Goal: Task Accomplishment & Management: Manage account settings

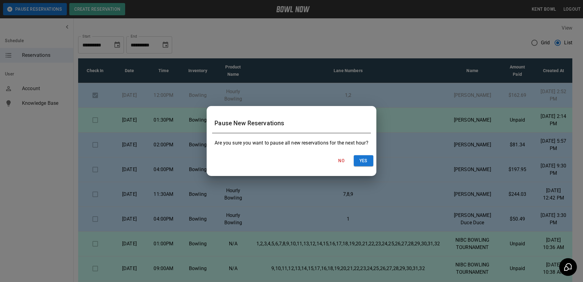
click at [55, 184] on div "Pause New Reservations Are you sure you want to pause all new reservations for …" at bounding box center [291, 141] width 583 height 282
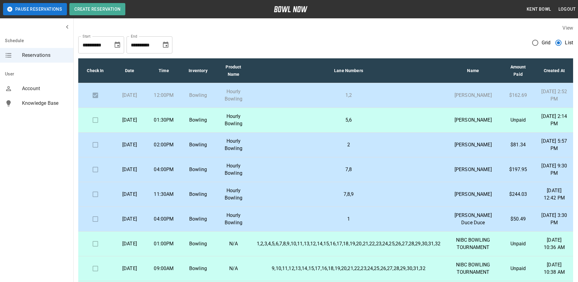
click at [330, 156] on td "2" at bounding box center [348, 145] width 193 height 25
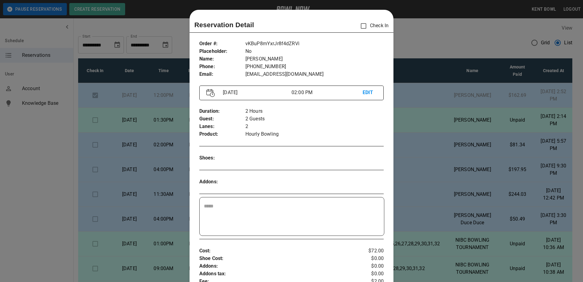
scroll to position [10, 0]
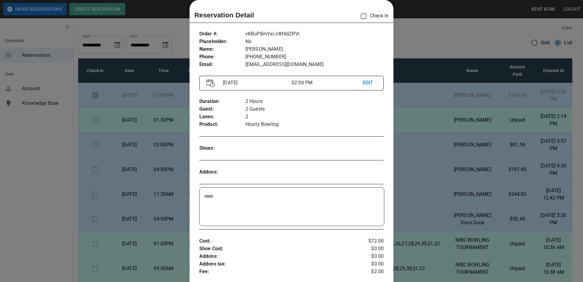
click at [49, 171] on div at bounding box center [291, 141] width 583 height 282
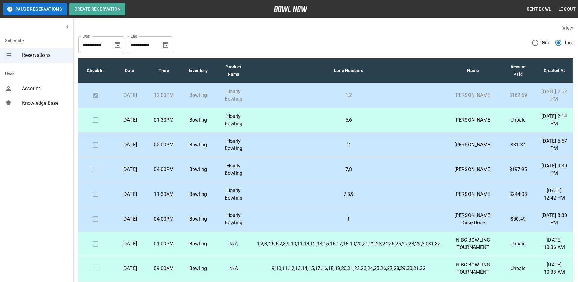
click at [309, 124] on p "5,6" at bounding box center [349, 119] width 184 height 7
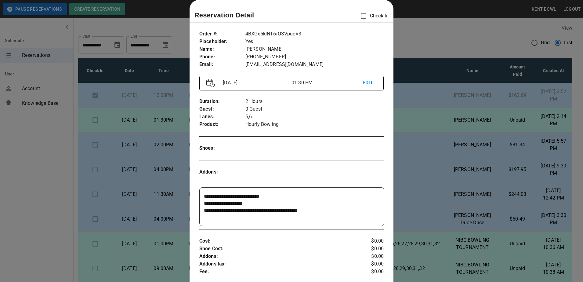
click at [50, 162] on div at bounding box center [291, 141] width 583 height 282
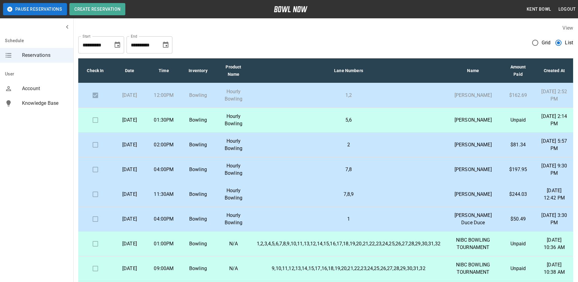
click at [259, 124] on p "5,6" at bounding box center [349, 119] width 184 height 7
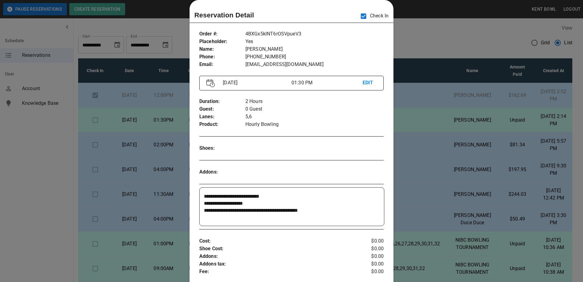
drag, startPoint x: 572, startPoint y: 128, endPoint x: 570, endPoint y: 156, distance: 28.2
click at [570, 156] on div at bounding box center [291, 141] width 583 height 282
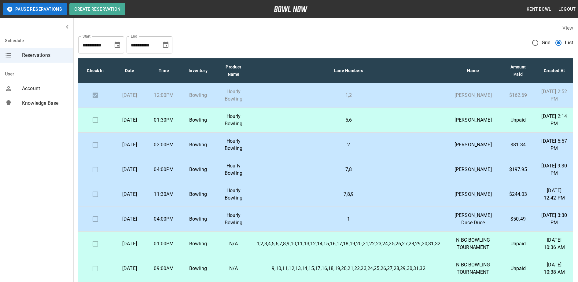
click at [96, 130] on td at bounding box center [95, 120] width 34 height 25
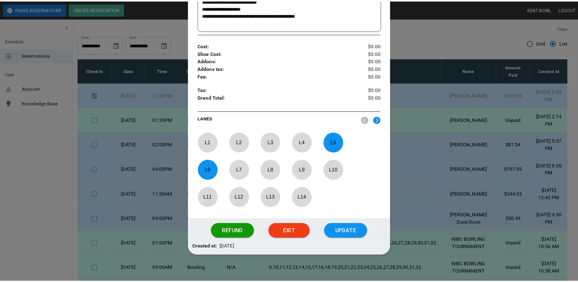
scroll to position [209, 0]
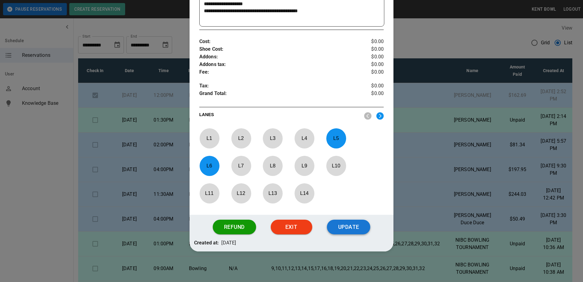
click at [352, 231] on button "Update" at bounding box center [348, 227] width 43 height 15
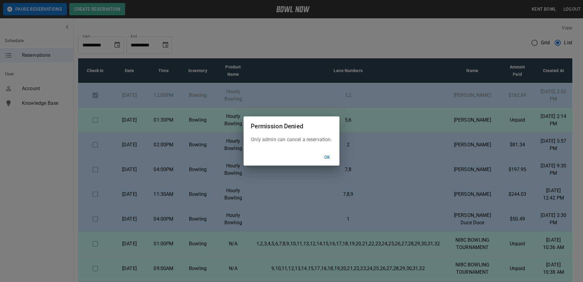
click at [326, 156] on button "Ok" at bounding box center [328, 157] width 20 height 11
